Goal: Navigation & Orientation: Find specific page/section

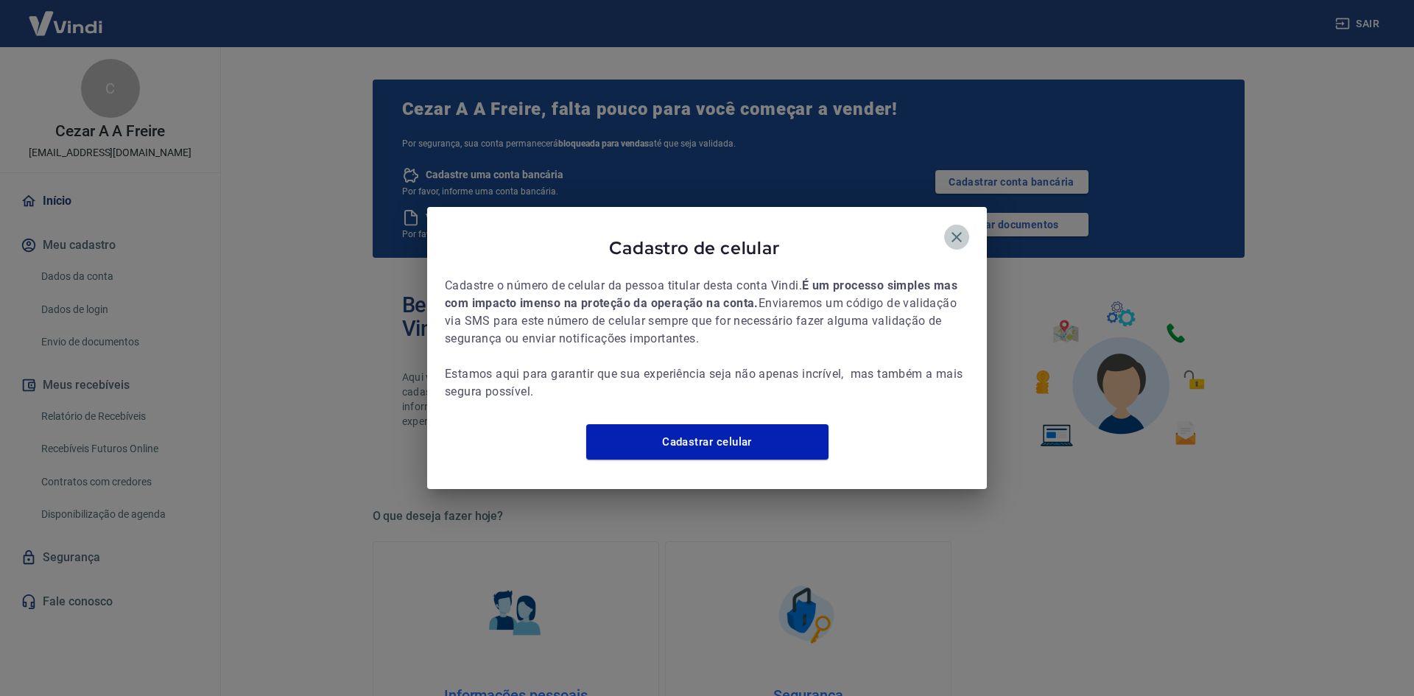
click at [961, 228] on icon "button" at bounding box center [957, 237] width 18 height 18
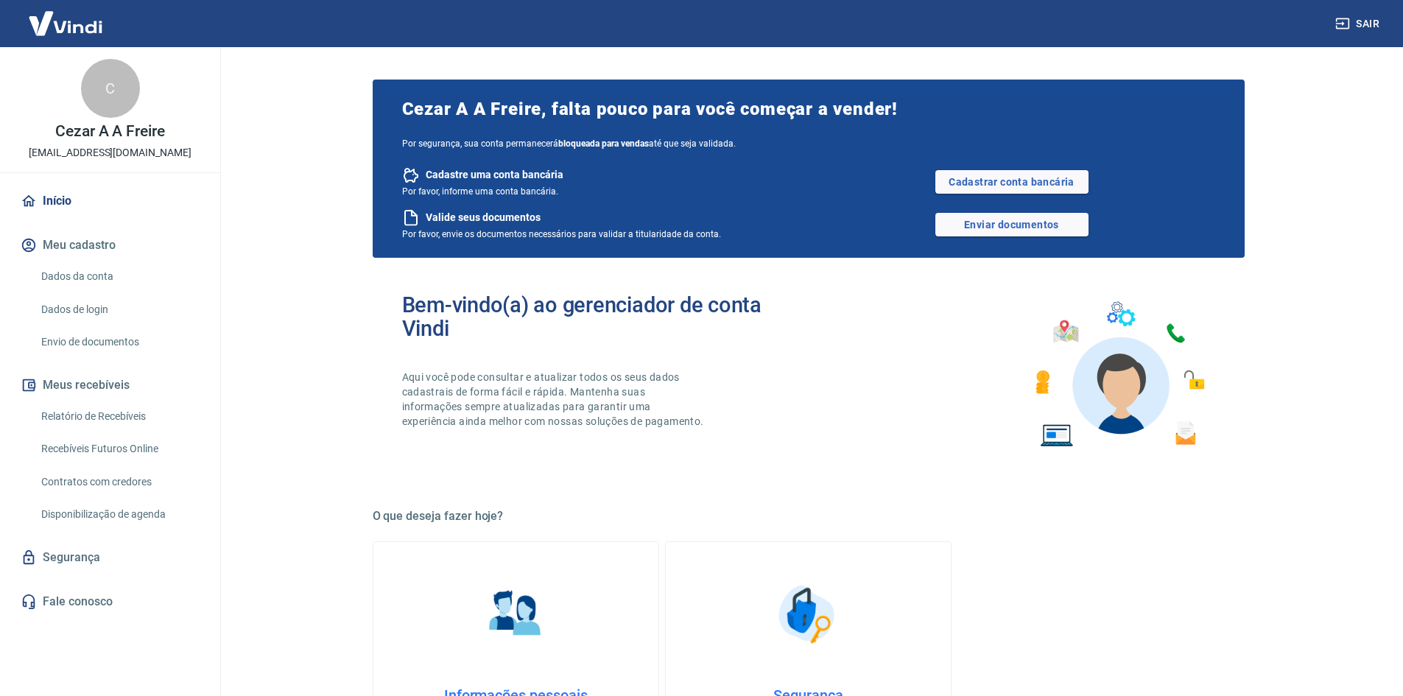
click at [73, 203] on link "Início" at bounding box center [110, 201] width 185 height 32
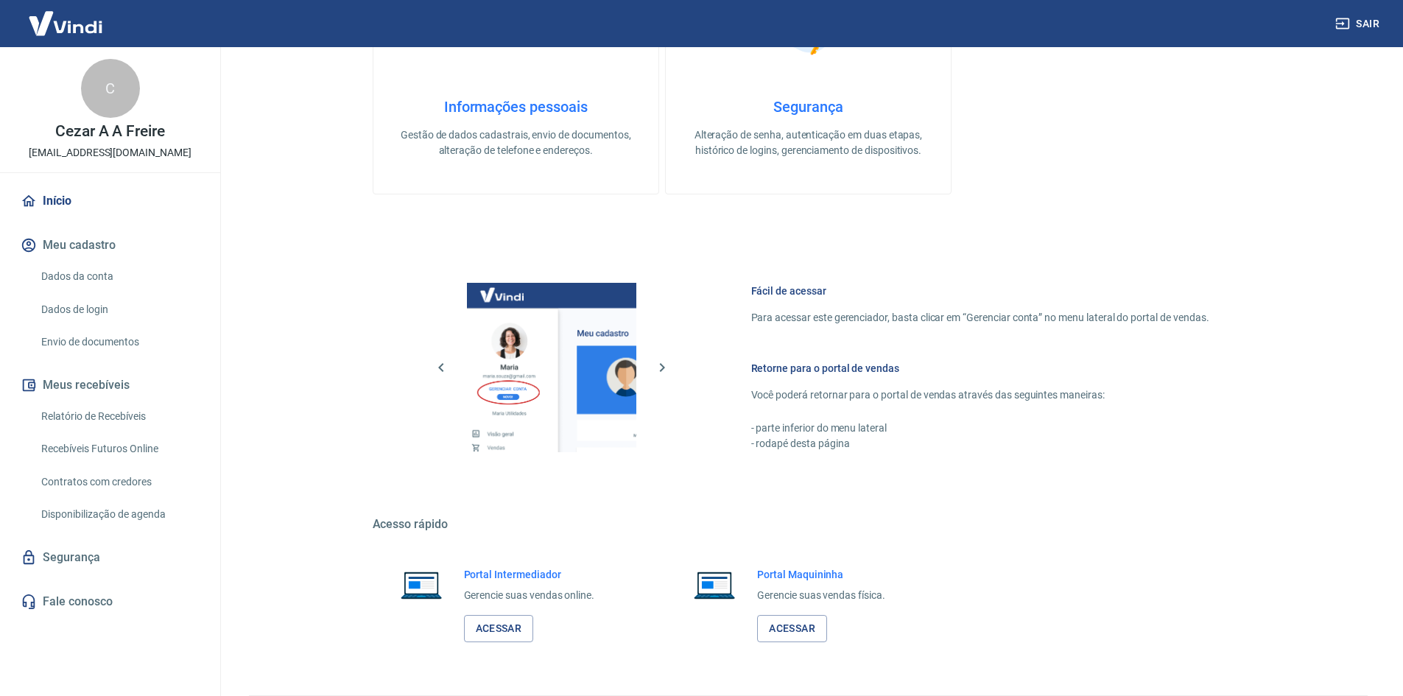
scroll to position [633, 0]
